Goal: Information Seeking & Learning: Learn about a topic

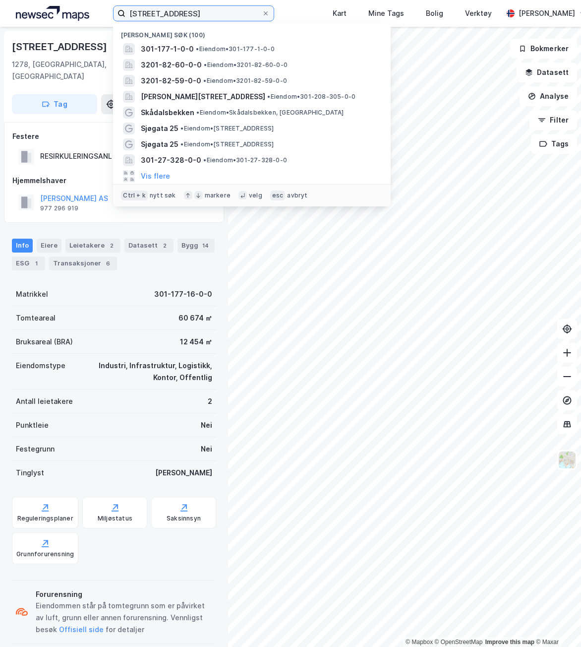
click at [151, 11] on input "[STREET_ADDRESS]" at bounding box center [194, 13] width 136 height 15
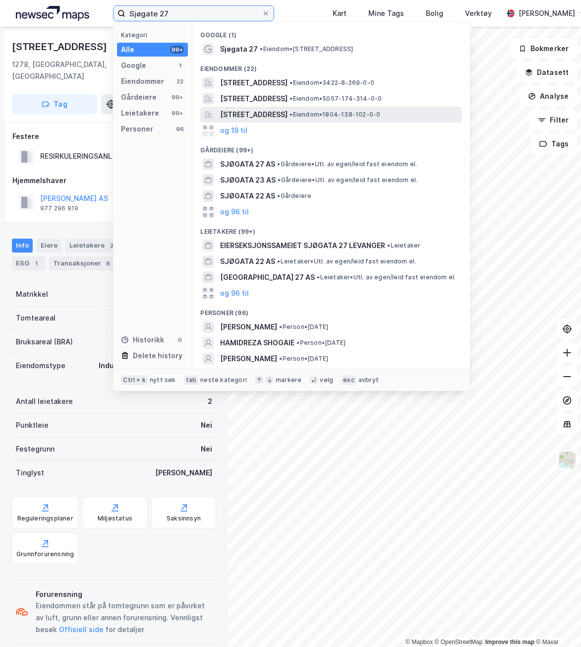
type input "Sjøgate 27"
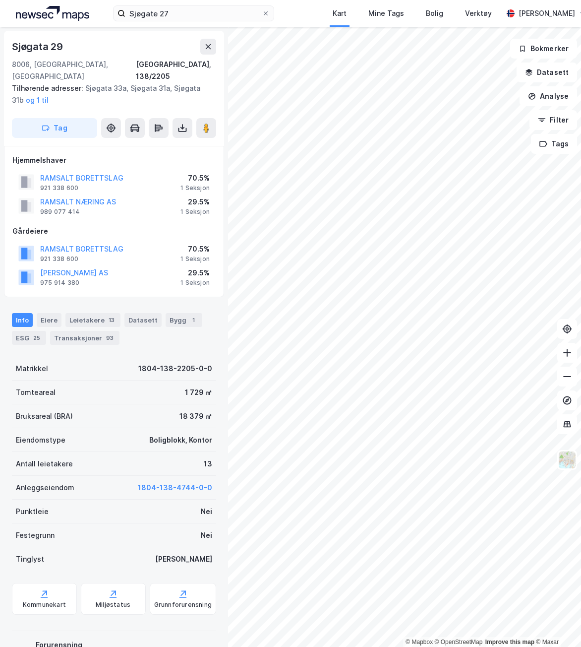
click at [170, 452] on div "© Mapbox © OpenStreetMap Improve this map © [GEOGRAPHIC_DATA][STREET_ADDRESS] T…" at bounding box center [290, 337] width 581 height 620
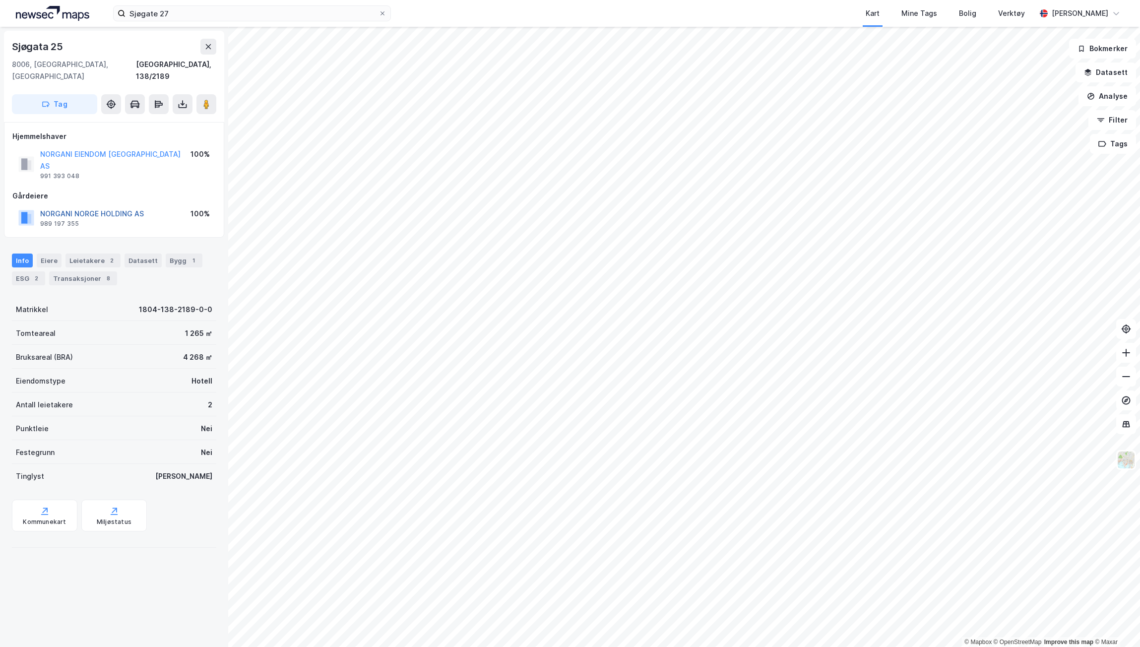
click at [0, 0] on button "NORGANI NORGE HOLDING AS" at bounding box center [0, 0] width 0 height 0
